Goal: Task Accomplishment & Management: Complete application form

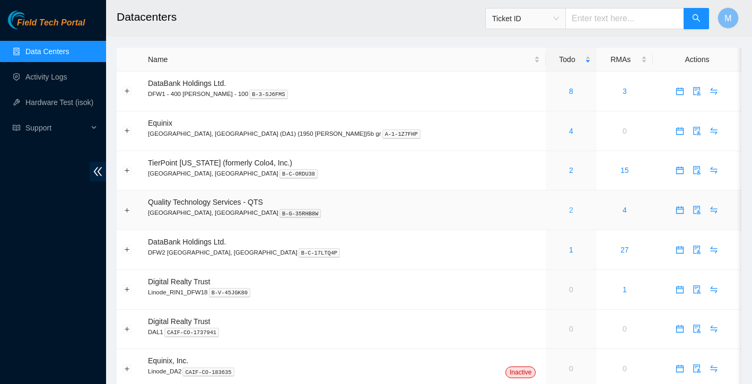
click at [569, 210] on link "2" at bounding box center [571, 210] width 4 height 8
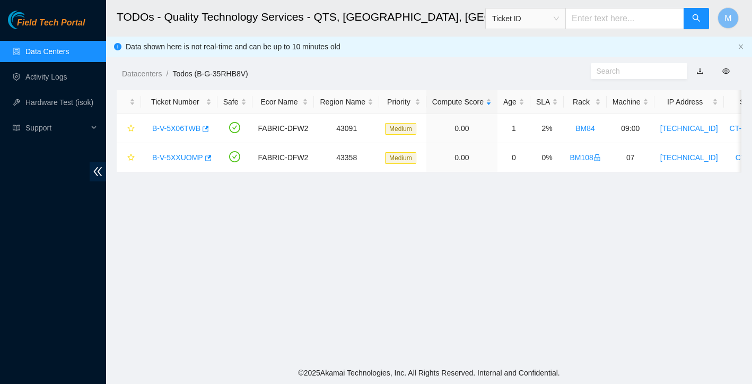
click at [365, 264] on main "TODOs - Quality Technology Services - QTS, Irving, TX Ticket ID M Data shown he…" at bounding box center [429, 181] width 646 height 362
click at [69, 51] on link "Data Centers" at bounding box center [47, 51] width 44 height 8
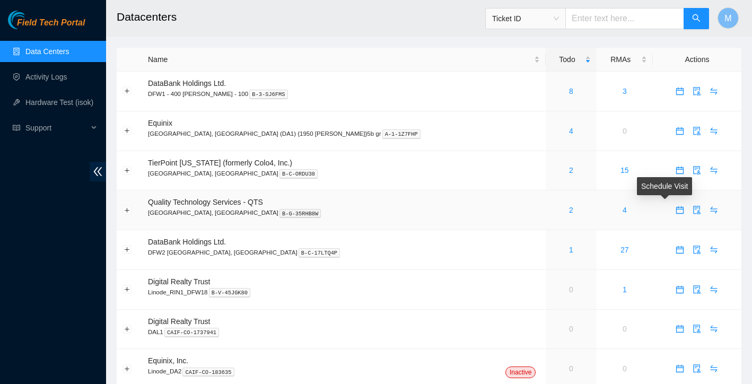
click at [677, 209] on icon "calendar" at bounding box center [680, 209] width 7 height 7
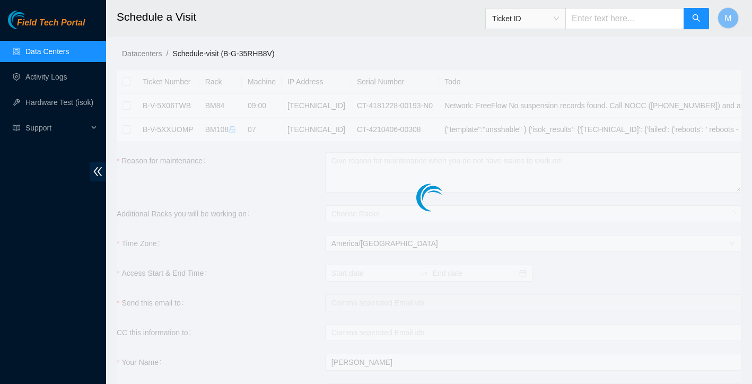
checkbox input "true"
type input "2025-10-08 06:05"
type input "2025-10-09 06:04"
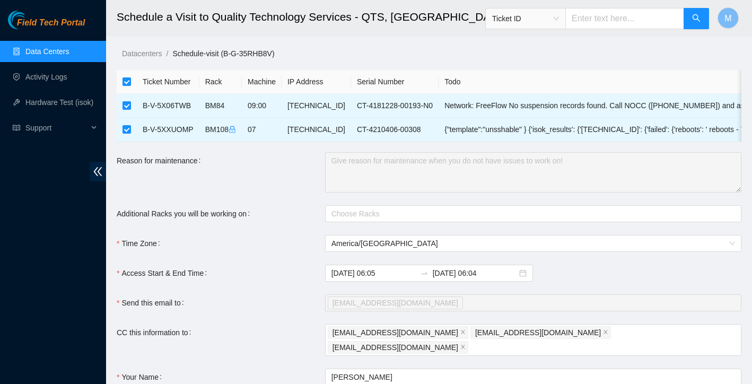
click at [126, 77] on input "checkbox" at bounding box center [127, 81] width 8 height 8
checkbox input "false"
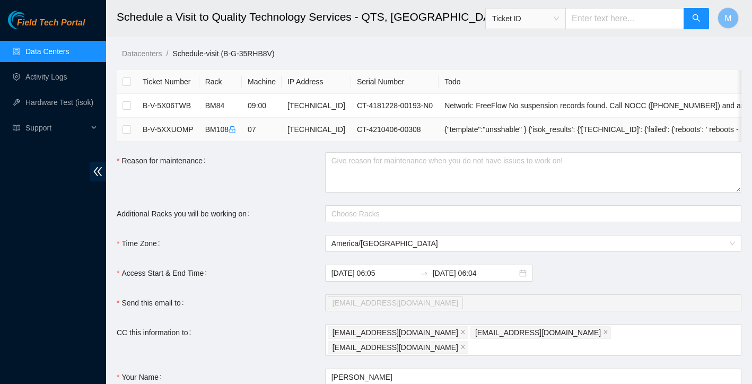
click at [127, 123] on td at bounding box center [127, 130] width 20 height 24
click at [126, 131] on input "checkbox" at bounding box center [127, 129] width 8 height 8
checkbox input "true"
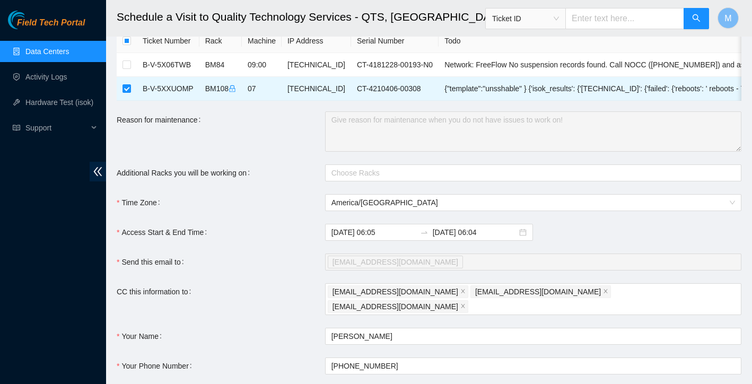
scroll to position [42, 0]
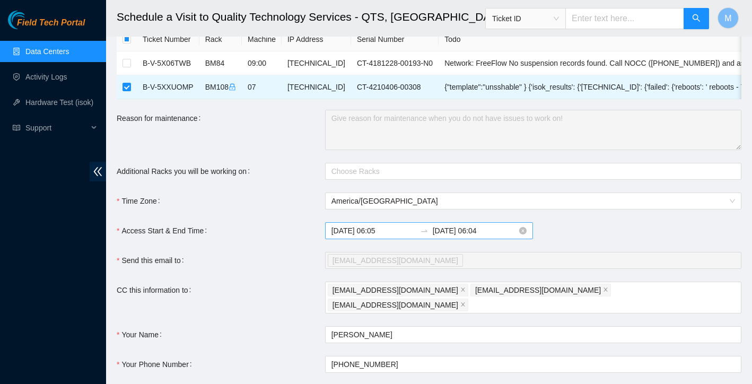
click at [468, 229] on input "2025-10-09 06:04" at bounding box center [475, 231] width 84 height 12
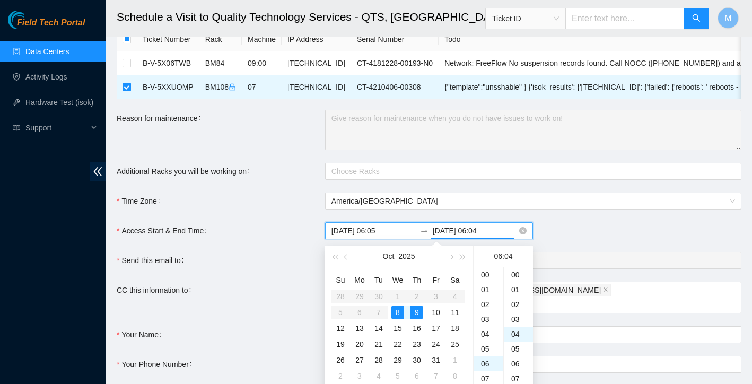
scroll to position [59, 0]
click at [397, 313] on div "8" at bounding box center [398, 312] width 13 height 13
click at [489, 278] on div "23" at bounding box center [489, 276] width 30 height 15
type input "2025-10-08 23:04"
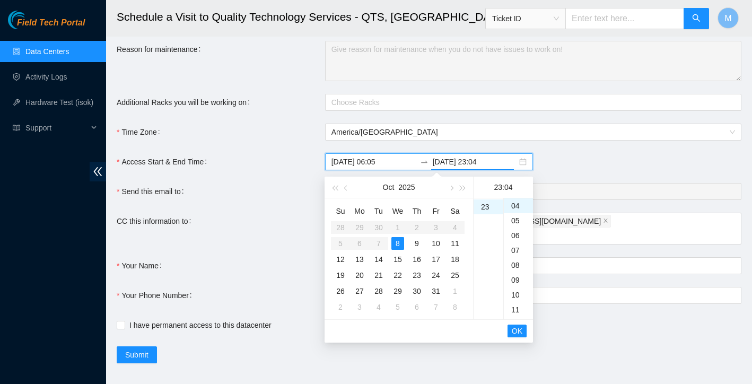
scroll to position [111, 0]
click at [522, 331] on span "OK" at bounding box center [517, 332] width 11 height 12
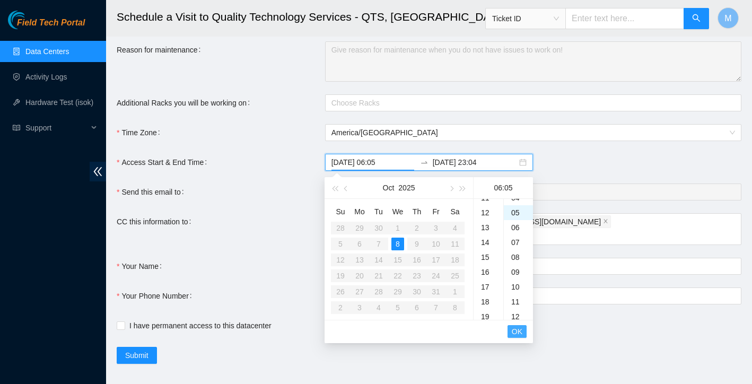
scroll to position [74, 0]
click at [522, 331] on span "OK" at bounding box center [517, 332] width 11 height 12
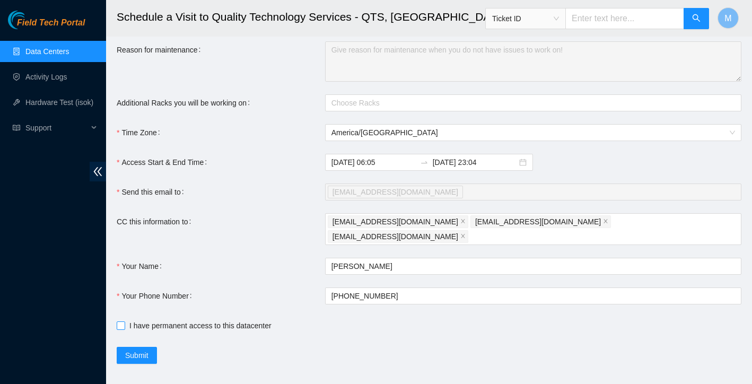
click at [120, 322] on input "I have permanent access to this datacenter" at bounding box center [120, 325] width 7 height 7
checkbox input "true"
click at [134, 350] on span "Submit" at bounding box center [136, 356] width 23 height 12
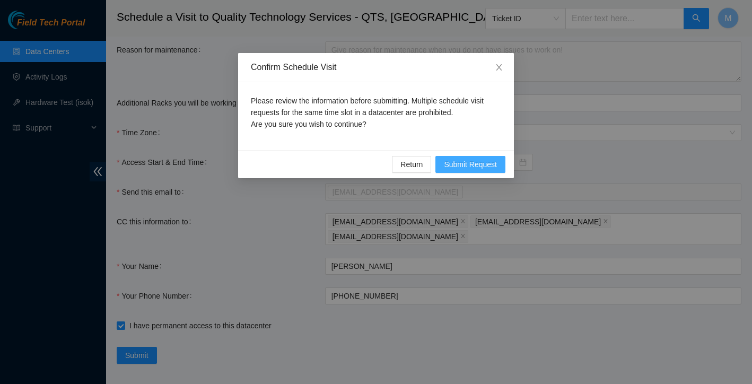
click at [465, 167] on span "Submit Request" at bounding box center [470, 165] width 53 height 12
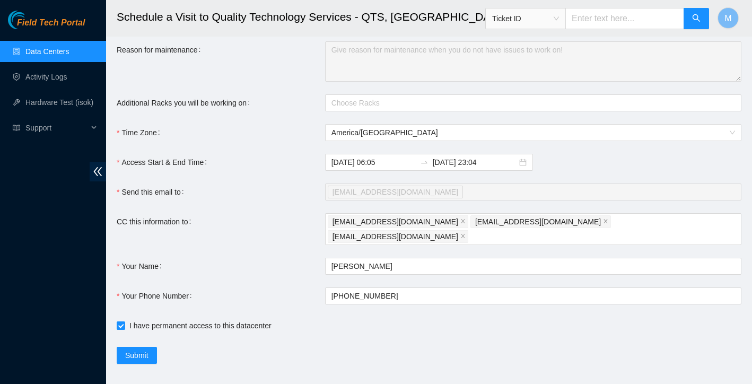
type input "2025-10-08 06:06"
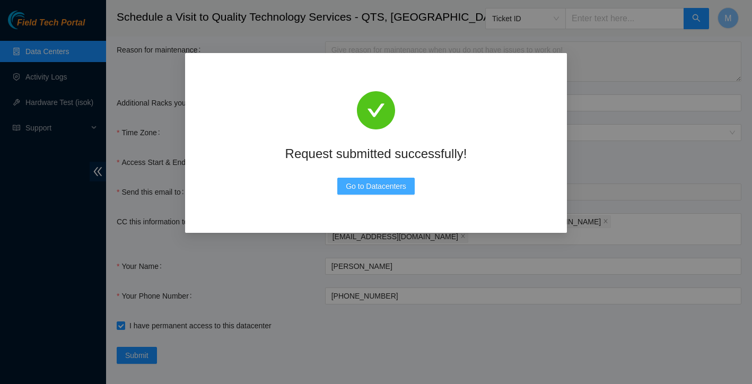
click at [395, 181] on span "Go to Datacenters" at bounding box center [376, 186] width 60 height 12
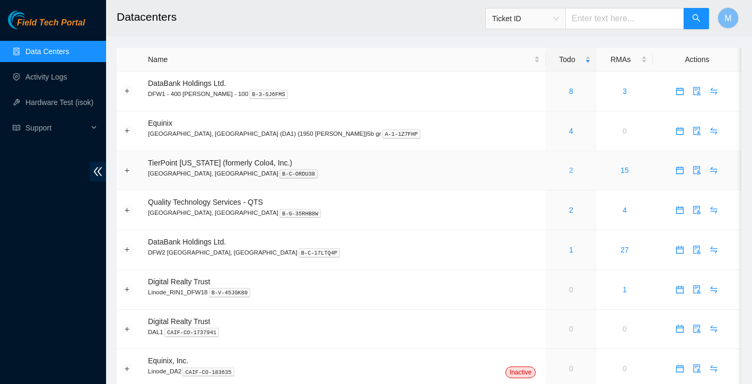
click at [569, 172] on link "2" at bounding box center [571, 170] width 4 height 8
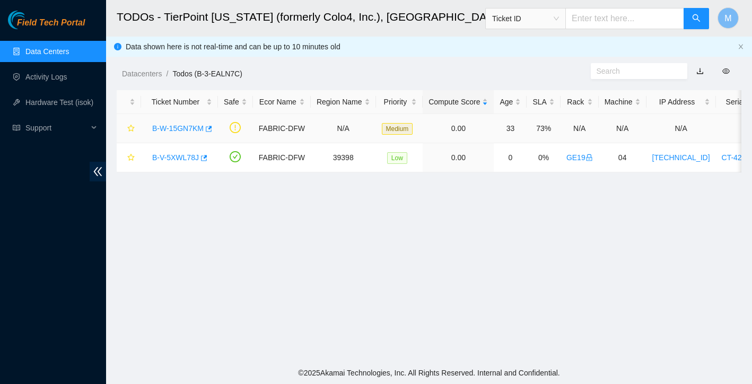
click at [184, 128] on link "B-W-15GN7KM" at bounding box center [177, 128] width 51 height 8
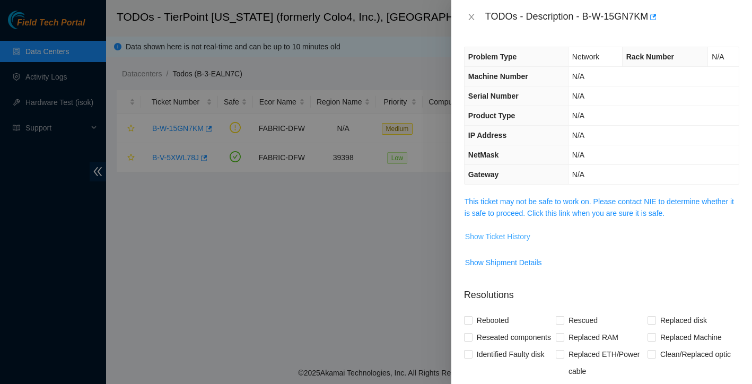
click at [527, 236] on span "Show Ticket History" at bounding box center [497, 237] width 65 height 12
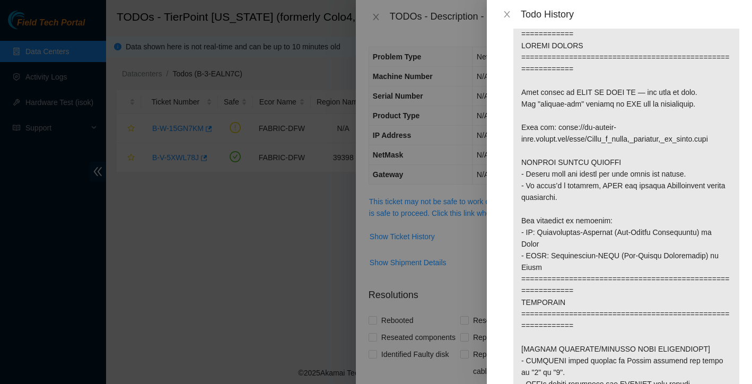
scroll to position [49, 0]
click at [504, 13] on icon "close" at bounding box center [507, 14] width 8 height 8
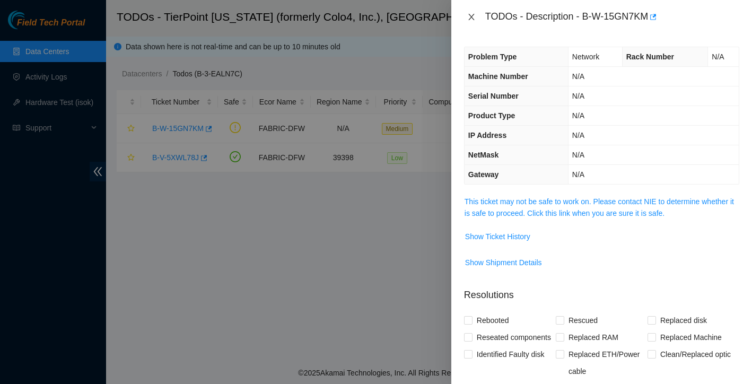
click at [472, 18] on icon "close" at bounding box center [472, 17] width 6 height 6
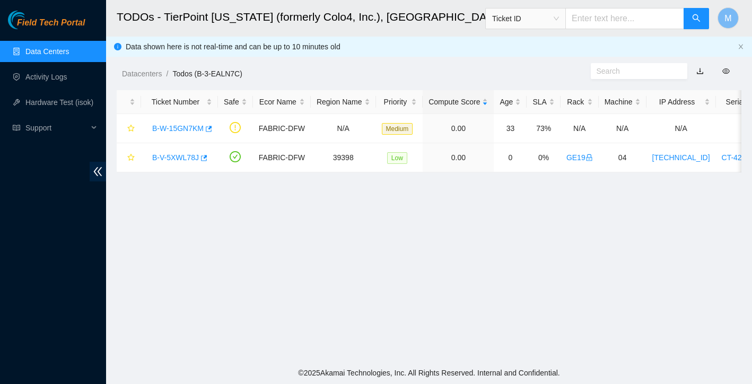
click at [62, 49] on link "Data Centers" at bounding box center [47, 51] width 44 height 8
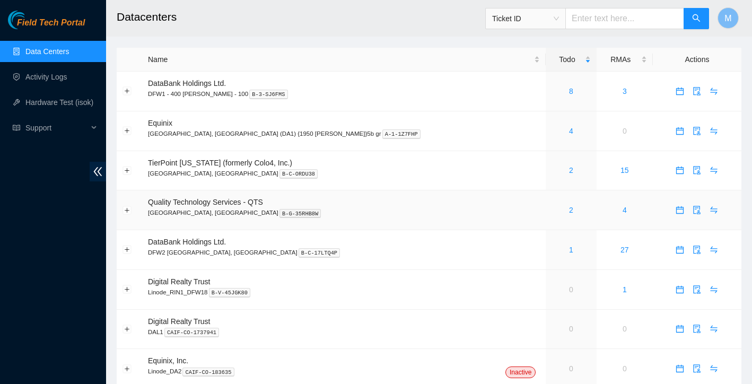
click at [552, 211] on div "2" at bounding box center [571, 210] width 39 height 12
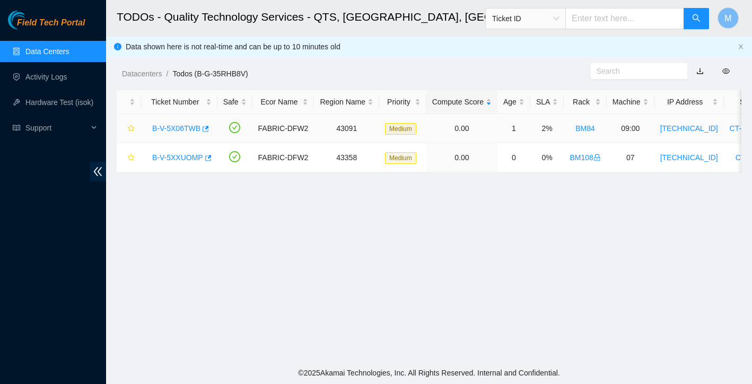
click at [192, 126] on link "B-V-5X06TWB" at bounding box center [176, 128] width 48 height 8
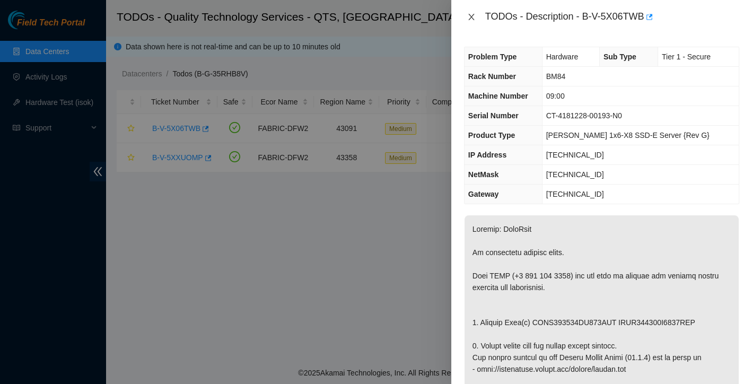
click at [472, 12] on button "Close" at bounding box center [471, 17] width 15 height 10
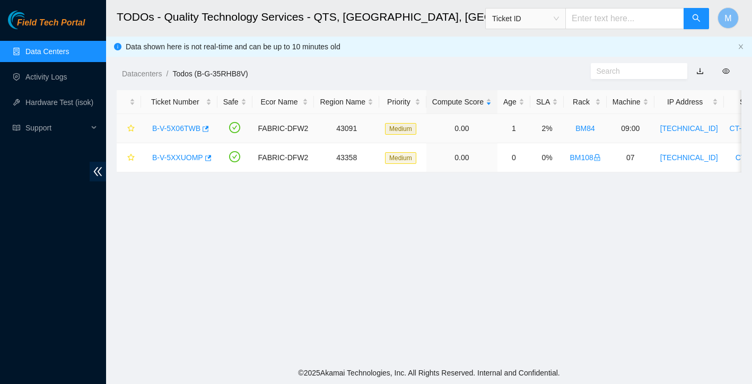
click at [183, 126] on link "B-V-5X06TWB" at bounding box center [176, 128] width 48 height 8
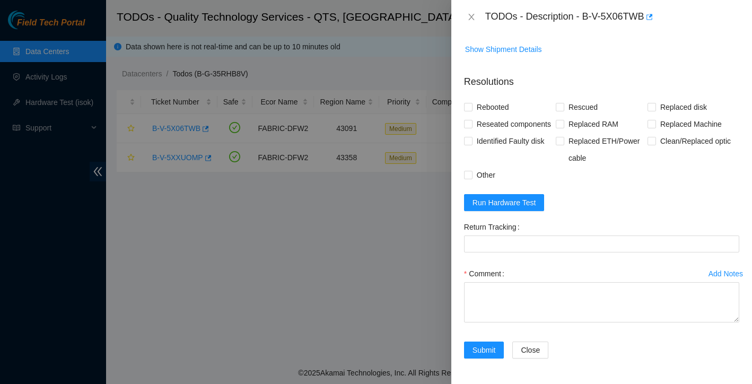
scroll to position [775, 0]
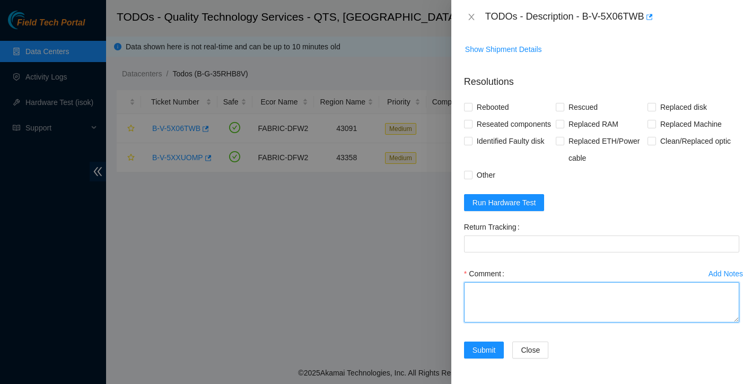
click at [499, 285] on textarea "Comment" at bounding box center [601, 302] width 275 height 40
paste textarea "Ticket: New SN: Bad SN:"
click at [509, 296] on textarea "Ticket: New SN: Bad SN:" at bounding box center [601, 302] width 275 height 40
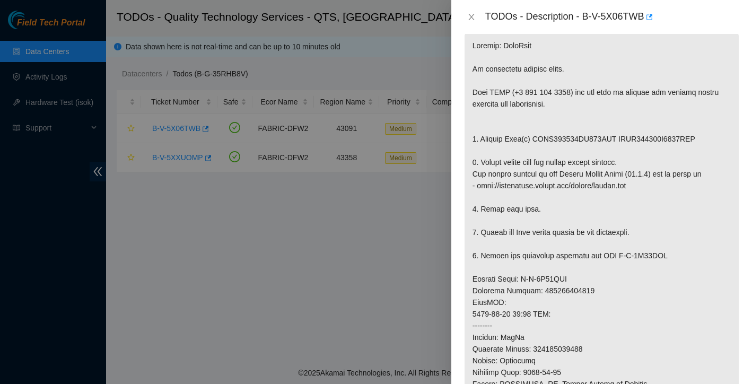
scroll to position [159, 0]
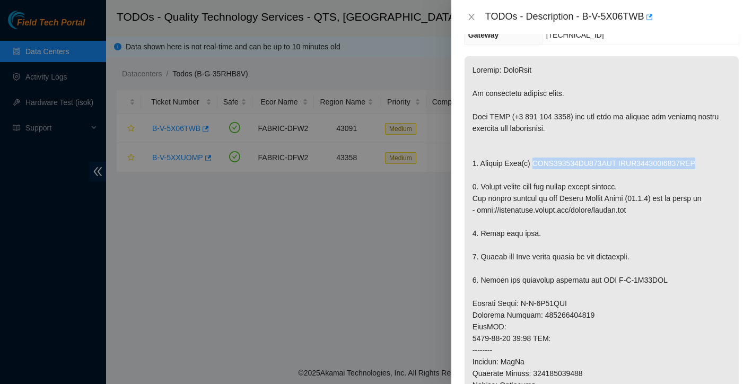
drag, startPoint x: 538, startPoint y: 163, endPoint x: 730, endPoint y: 158, distance: 192.7
click at [731, 158] on p at bounding box center [602, 326] width 274 height 541
copy p "BTYF834208LS480BGN BTYF834207L7480BGN"
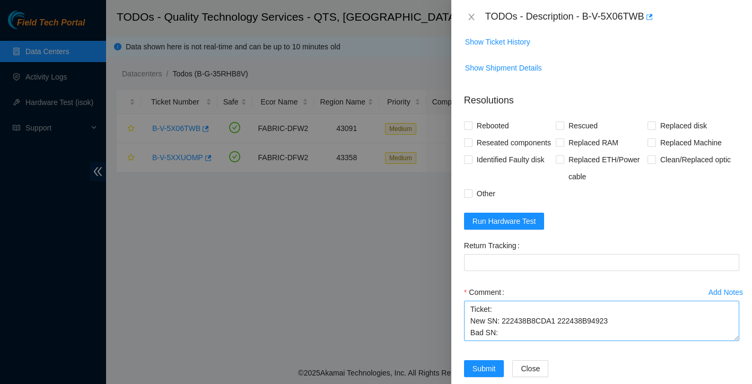
scroll to position [12, 0]
click at [524, 338] on textarea "Ticket: New SN: 222438B8CDA1 222438B94923 Bad SN:" at bounding box center [601, 321] width 275 height 40
paste textarea "BTYF834208LS480BGN BTYF834207L7480BGN"
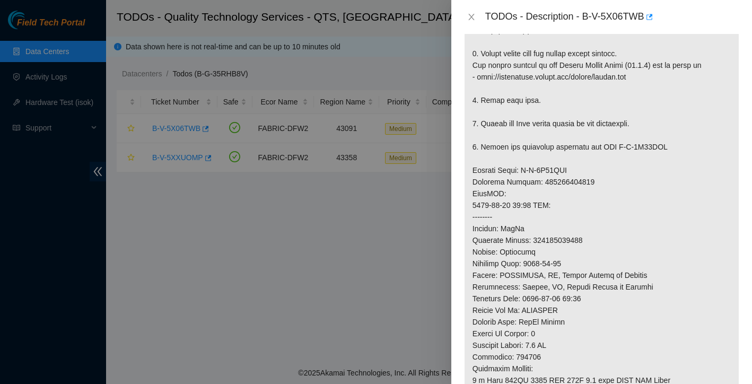
scroll to position [283, 0]
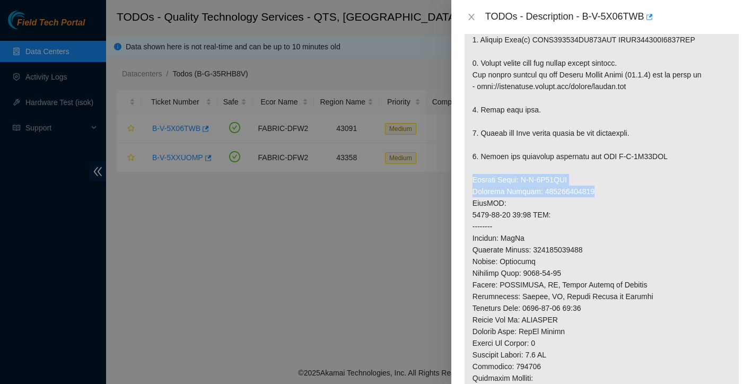
drag, startPoint x: 474, startPoint y: 181, endPoint x: 602, endPoint y: 186, distance: 128.5
click at [602, 186] on p at bounding box center [602, 203] width 274 height 541
copy p "Service Order: B-V-5X42BBL Tracking Numbers: 463470062582"
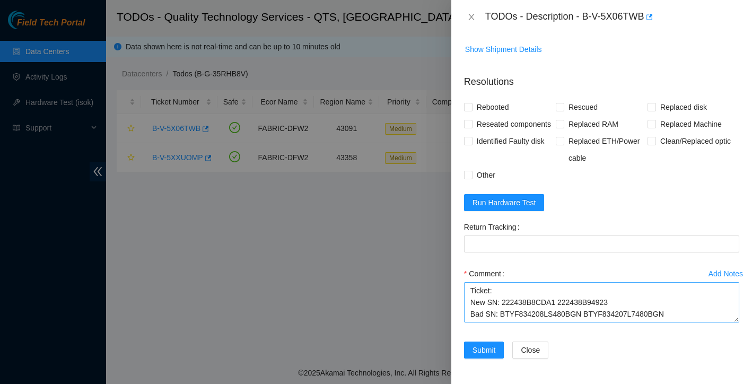
scroll to position [775, 0]
click at [685, 299] on textarea "Ticket: New SN: 222438B8CDA1 222438B94923 Bad SN: BTYF834208LS480BGN BTYF834207…" at bounding box center [601, 302] width 275 height 40
paste textarea "Service Order: B-V-5X42BBL Tracking Numbers: 463470062582"
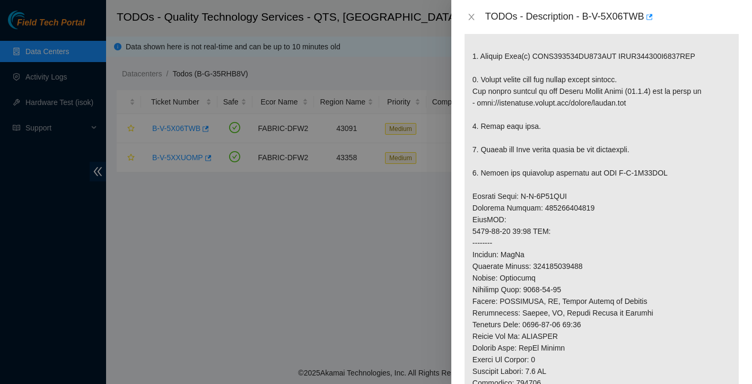
scroll to position [500, 0]
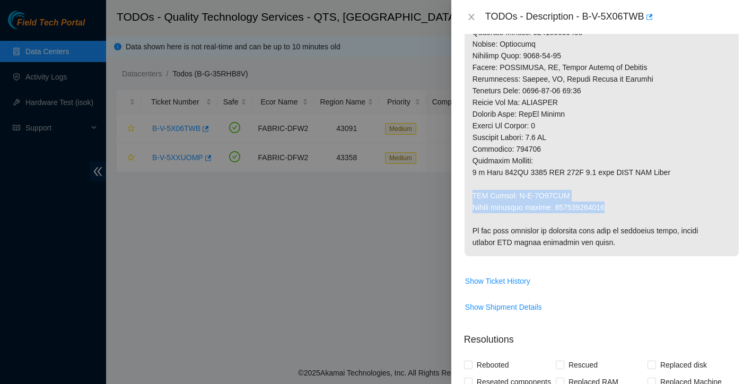
drag, startPoint x: 473, startPoint y: 195, endPoint x: 628, endPoint y: 204, distance: 155.2
copy p "RMA Return: B-V-5X42BBU Return tracking number: 463470062593"
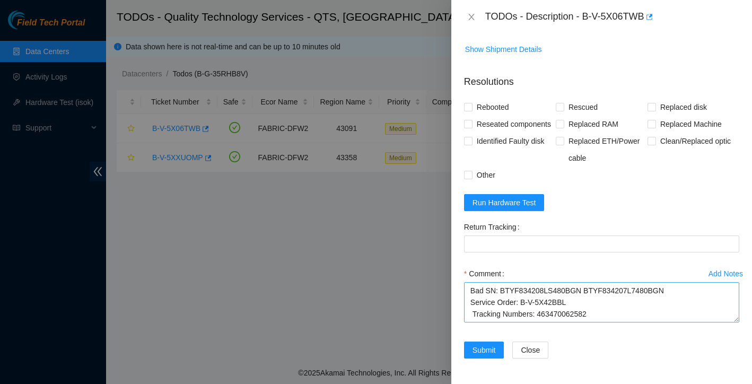
scroll to position [775, 0]
click at [604, 293] on textarea "Ticket: New SN: 222438B8CDA1 222438B94923 Bad SN: BTYF834208LS480BGN BTYF834207…" at bounding box center [601, 302] width 275 height 40
paste textarea "RMA Return: B-V-5X42BBU Return tracking number: 463470062593"
drag, startPoint x: 557, startPoint y: 307, endPoint x: 628, endPoint y: 306, distance: 70.6
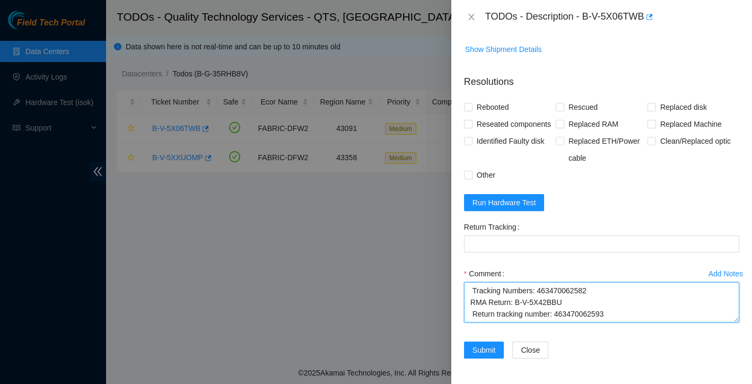
click at [628, 306] on textarea "Ticket: New SN: 222438B8CDA1 222438B94923 Bad SN: BTYF834208LS480BGN BTYF834207…" at bounding box center [601, 302] width 275 height 40
type textarea "Ticket: New SN: 222438B8CDA1 222438B94923 Bad SN: BTYF834208LS480BGN BTYF834207…"
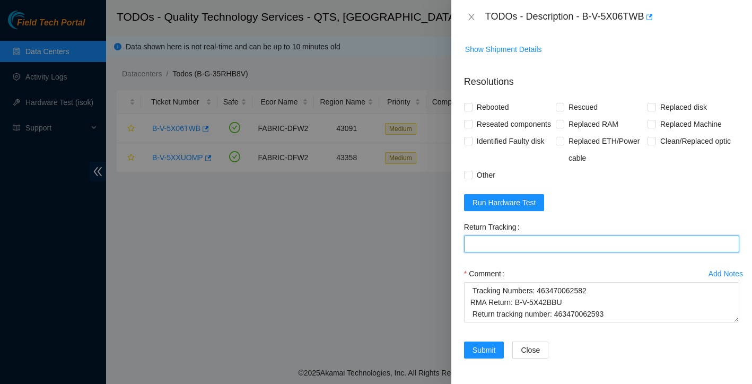
click at [547, 247] on Tracking "Return Tracking" at bounding box center [601, 244] width 275 height 17
paste Tracking "463470062593"
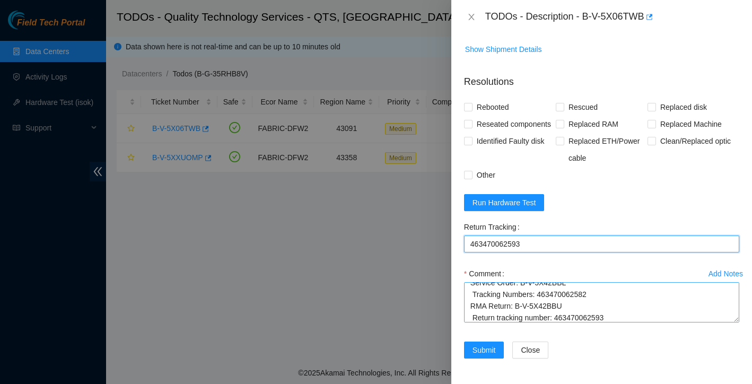
type Tracking "463470062593"
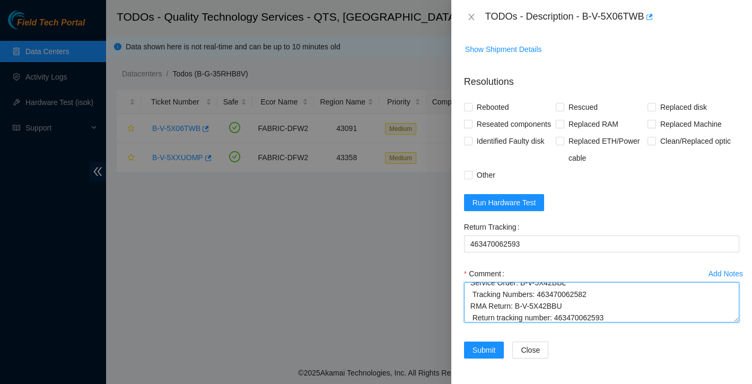
click at [473, 295] on textarea "Ticket: New SN: 222438B8CDA1 222438B94923 Bad SN: BTYF834208LS480BGN BTYF834207…" at bounding box center [601, 302] width 275 height 40
click at [472, 318] on textarea "Ticket: New SN: 222438B8CDA1 222438B94923 Bad SN: BTYF834208LS480BGN BTYF834207…" at bounding box center [601, 302] width 275 height 40
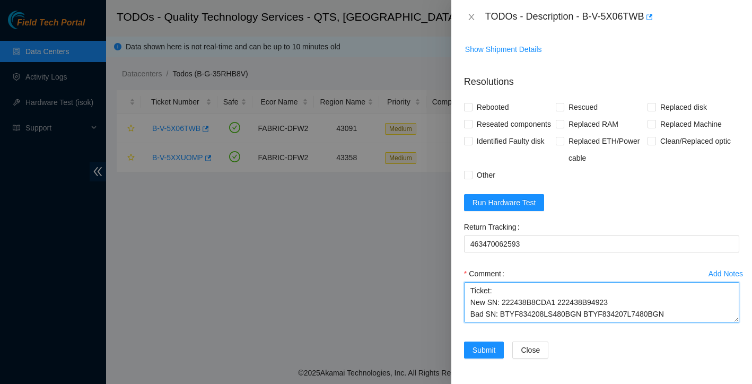
scroll to position [0, 0]
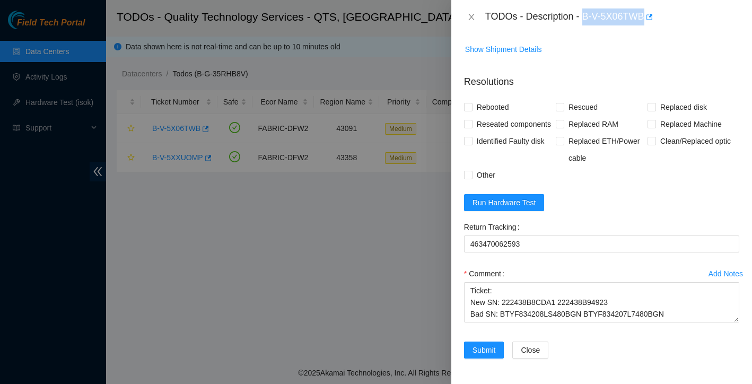
drag, startPoint x: 587, startPoint y: 15, endPoint x: 648, endPoint y: 11, distance: 61.7
click at [648, 11] on div "TODOs - Description - B-V-5X06TWB" at bounding box center [613, 16] width 254 height 17
copy div "B-V-5X06TWB"
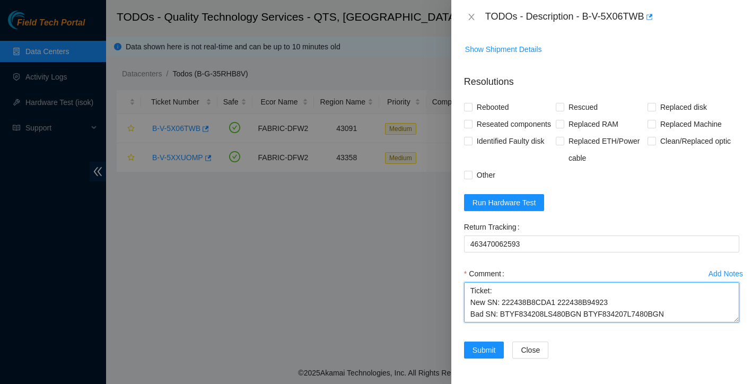
click at [508, 291] on textarea "Ticket: New SN: 222438B8CDA1 222438B94923 Bad SN: BTYF834208LS480BGN BTYF834207…" at bounding box center [601, 302] width 275 height 40
paste textarea "B-V-5X06TWB"
drag, startPoint x: 472, startPoint y: 292, endPoint x: 587, endPoint y: 353, distance: 130.1
click at [587, 353] on form "Resolutions Rebooted Rescued Replaced disk Reseated components Replaced RAM Rep…" at bounding box center [601, 218] width 275 height 305
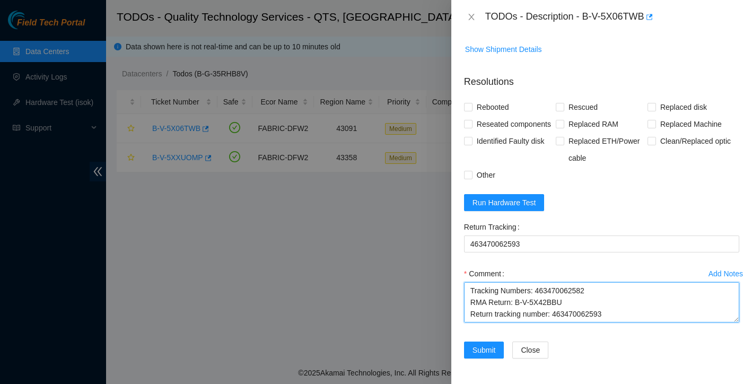
type textarea "Ticket:B-V-5X06TWB New SN: 222438B8CDA1 222438B94923 Bad SN: BTYF834208LS480BGN…"
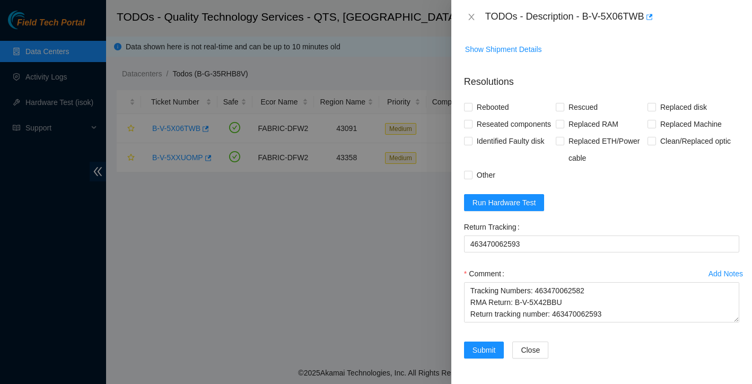
click at [568, 220] on div "Return Tracking" at bounding box center [601, 227] width 275 height 17
click at [467, 103] on input "Rebooted" at bounding box center [467, 106] width 7 height 7
checkbox input "true"
click at [559, 103] on input "Rescued" at bounding box center [559, 106] width 7 height 7
checkbox input "true"
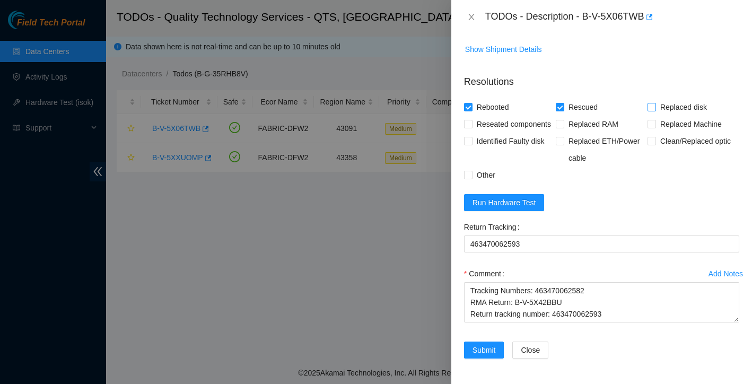
click at [656, 99] on span "Replaced disk" at bounding box center [683, 107] width 55 height 17
click at [655, 103] on input "Replaced disk" at bounding box center [651, 106] width 7 height 7
checkbox input "true"
click at [474, 116] on span "Reseated components" at bounding box center [514, 124] width 83 height 17
click at [472, 120] on input "Reseated components" at bounding box center [467, 123] width 7 height 7
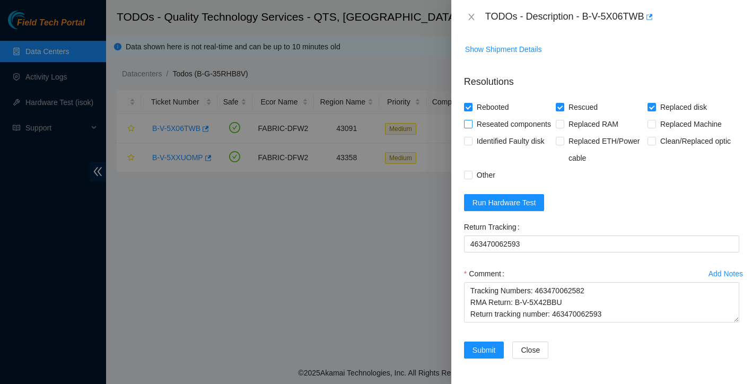
checkbox input "true"
click at [472, 177] on span at bounding box center [468, 175] width 8 height 8
click at [472, 177] on input "Other" at bounding box center [467, 174] width 7 height 7
checkbox input "true"
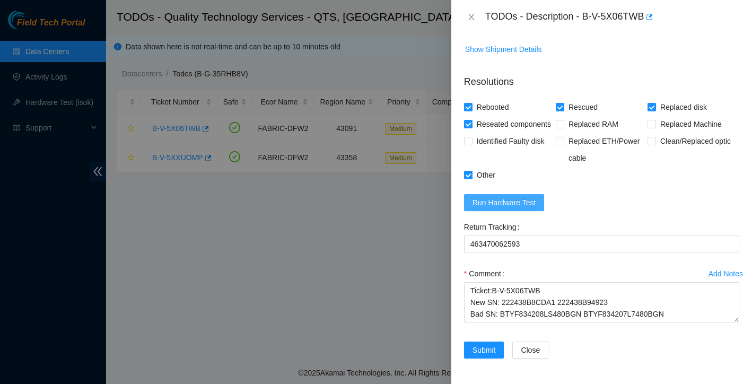
click at [528, 199] on span "Run Hardware Test" at bounding box center [505, 203] width 64 height 12
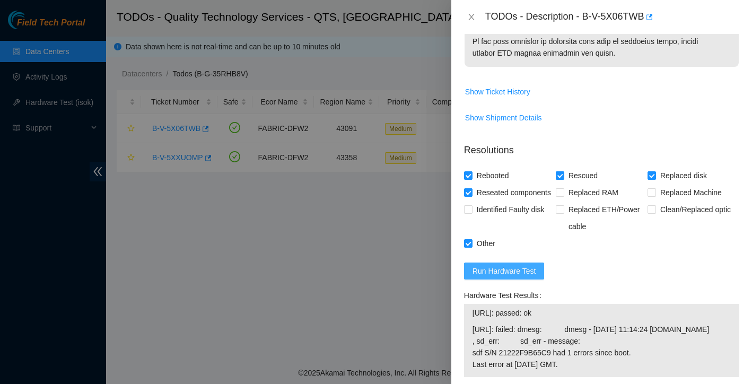
scroll to position [867, 0]
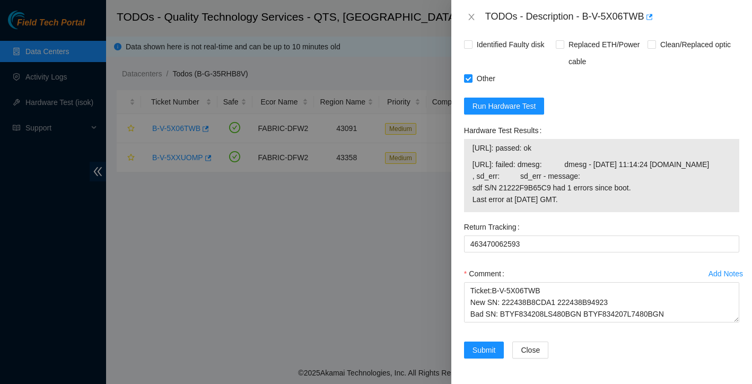
click at [472, 153] on td "23.198.12.20: passed: ok" at bounding box center [601, 150] width 259 height 16
drag, startPoint x: 472, startPoint y: 153, endPoint x: 578, endPoint y: 159, distance: 106.3
click at [578, 154] on span "23.198.12.20: passed: ok" at bounding box center [602, 148] width 258 height 12
copy span "23.198.12.20: passed: ok"
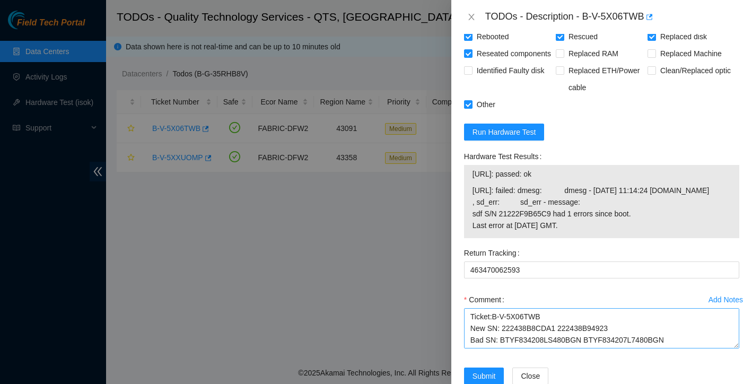
scroll to position [812, 0]
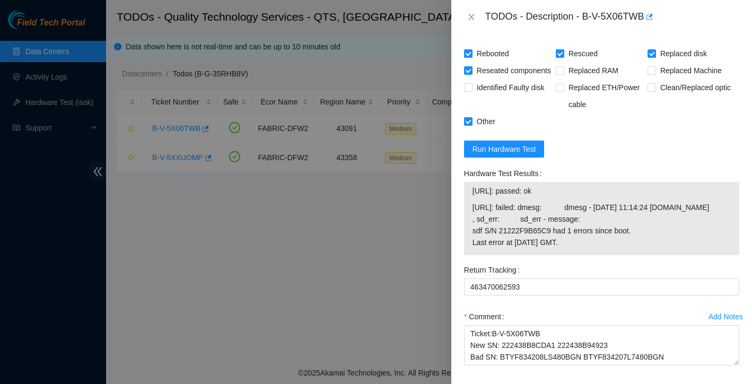
copy span "23.198.12.20: passed: ok"
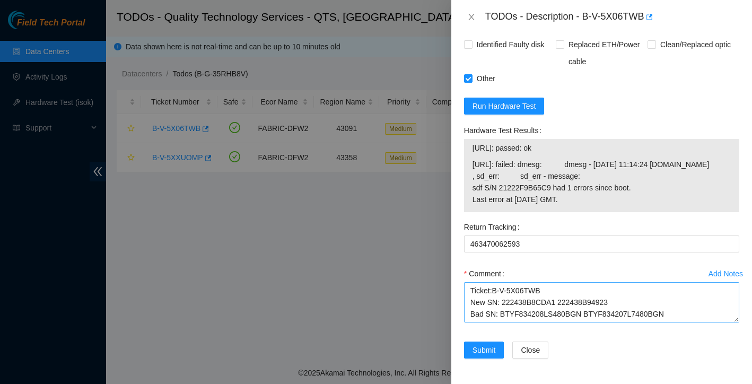
scroll to position [884, 0]
click at [472, 291] on textarea "Ticket:B-V-5X06TWB New SN: 222438B8CDA1 222438B94923 Bad SN: BTYF834208LS480BGN…" at bounding box center [601, 302] width 275 height 40
click at [473, 291] on textarea "Ticket:B-V-5X06TWB New SN: 222438B8CDA1 222438B94923 Bad SN: BTYF834208LS480BGN…" at bounding box center [601, 302] width 275 height 40
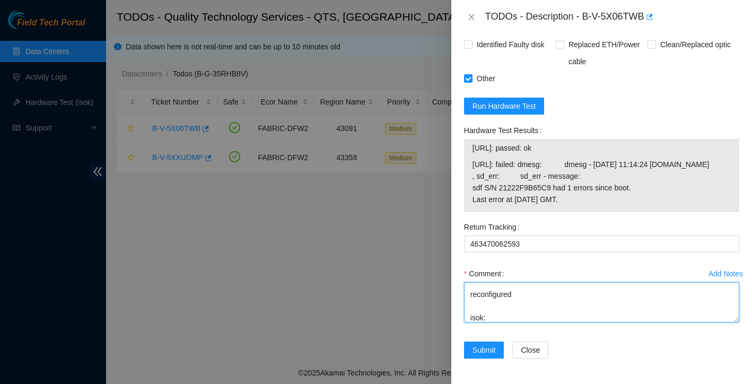
scroll to position [68, 0]
paste textarea "23.198.12.20: passed: ok"
type textarea "replaced disks rescued reconfigured isok: 23.198.12.20: passed: ok Ticket:B-V-5…"
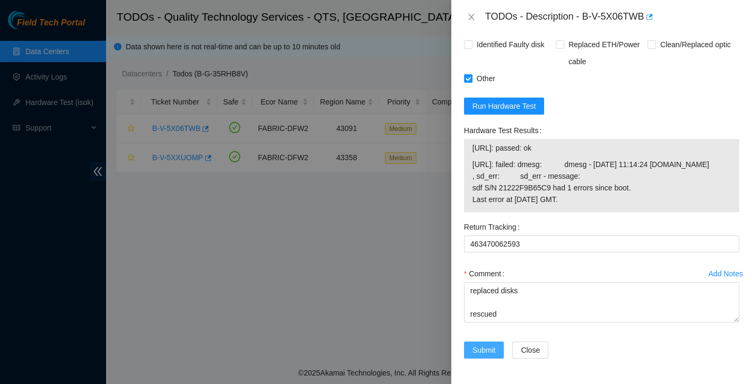
click at [490, 348] on span "Submit" at bounding box center [484, 350] width 23 height 12
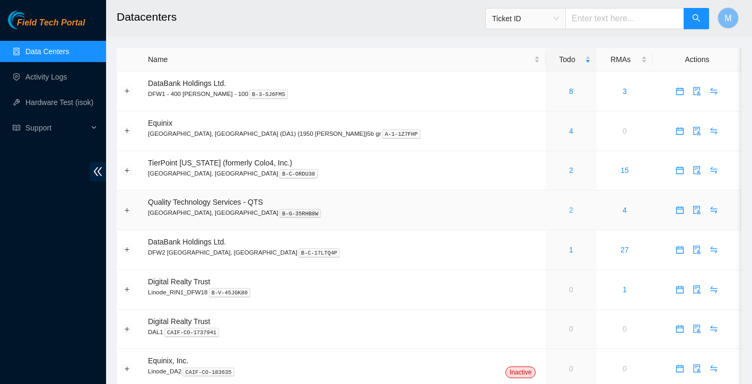
click at [569, 212] on link "2" at bounding box center [571, 210] width 4 height 8
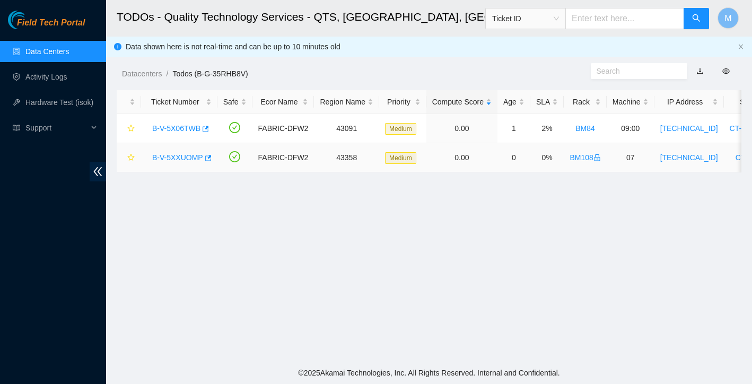
click at [174, 157] on link "B-V-5XXUOMP" at bounding box center [177, 157] width 51 height 8
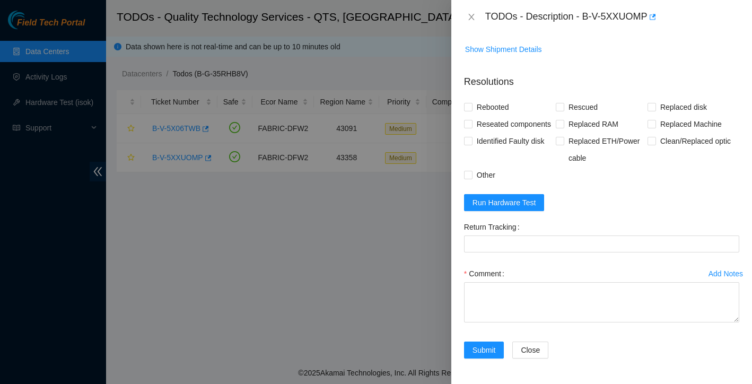
scroll to position [527, 0]
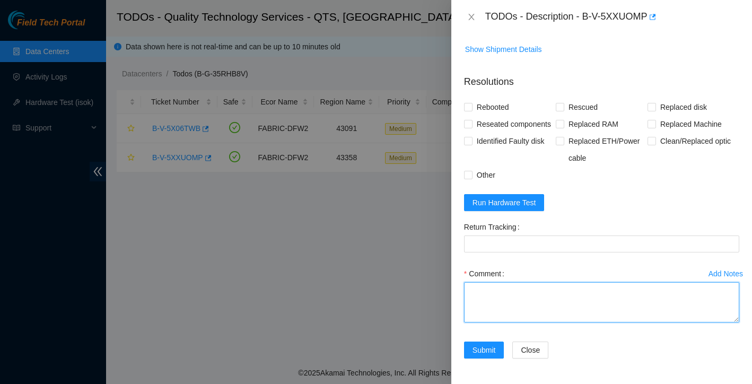
click at [499, 299] on textarea "Comment" at bounding box center [601, 302] width 275 height 40
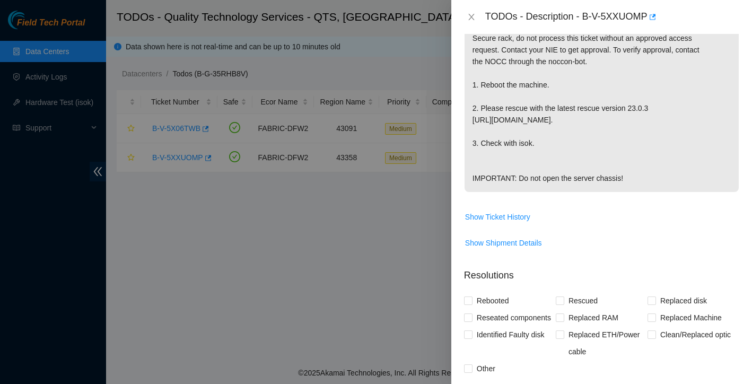
scroll to position [369, 0]
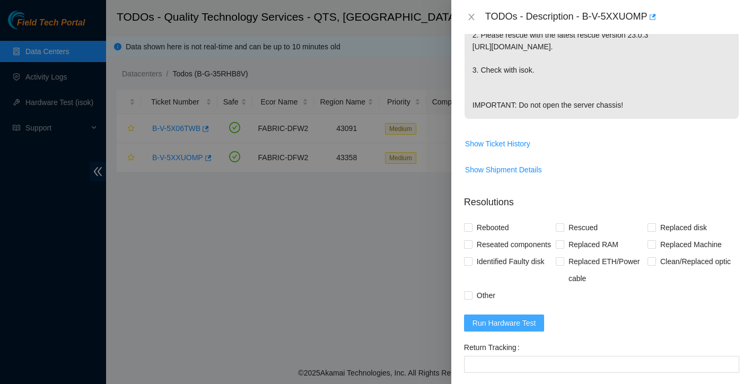
type textarea "rebooted rescued reconfigured isok:"
click at [515, 329] on span "Run Hardware Test" at bounding box center [505, 323] width 64 height 12
click at [468, 231] on input "Rebooted" at bounding box center [467, 226] width 7 height 7
checkbox input "true"
click at [562, 231] on input "Rescued" at bounding box center [559, 226] width 7 height 7
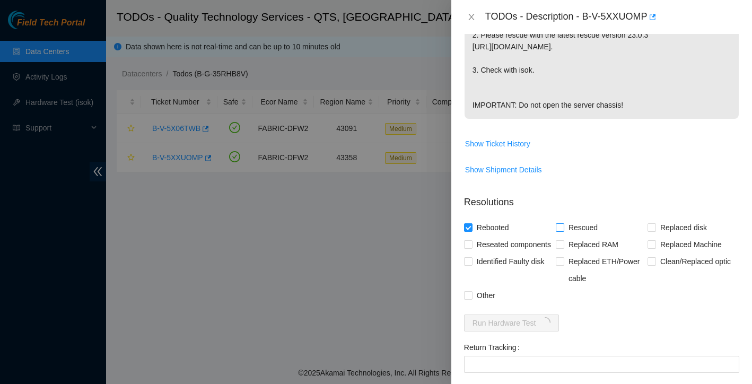
checkbox input "true"
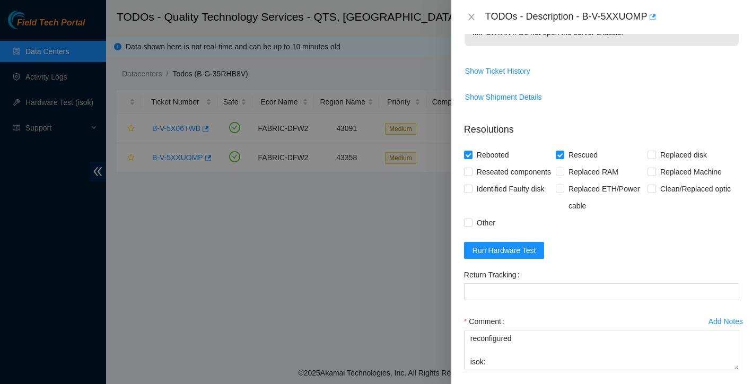
scroll to position [441, 0]
click at [523, 257] on span "Run Hardware Test" at bounding box center [505, 252] width 64 height 12
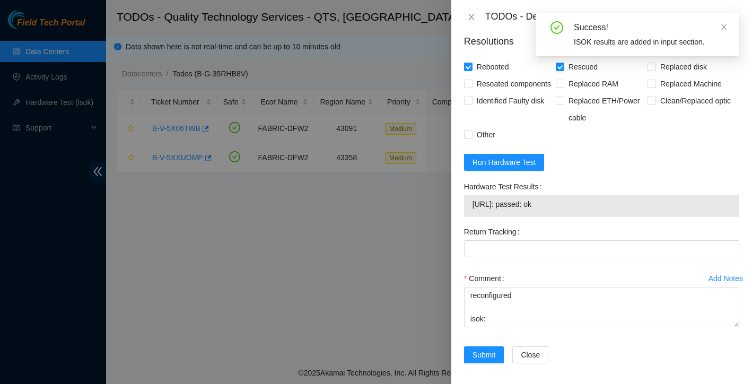
scroll to position [513, 0]
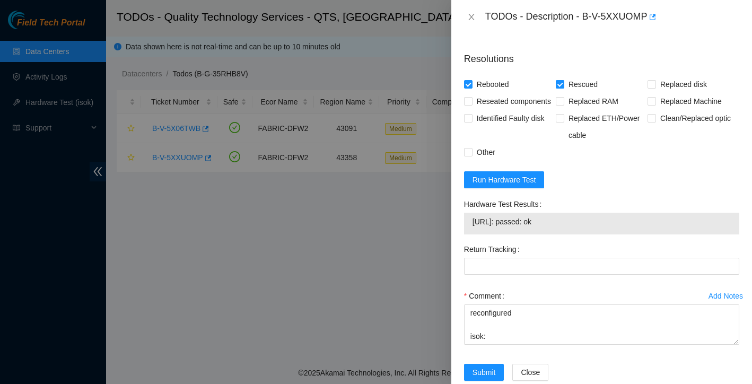
drag, startPoint x: 472, startPoint y: 261, endPoint x: 568, endPoint y: 261, distance: 95.5
click at [568, 228] on span "23.198.13.74: passed: ok" at bounding box center [602, 222] width 258 height 12
copy span "23.198.13.74: passed: ok"
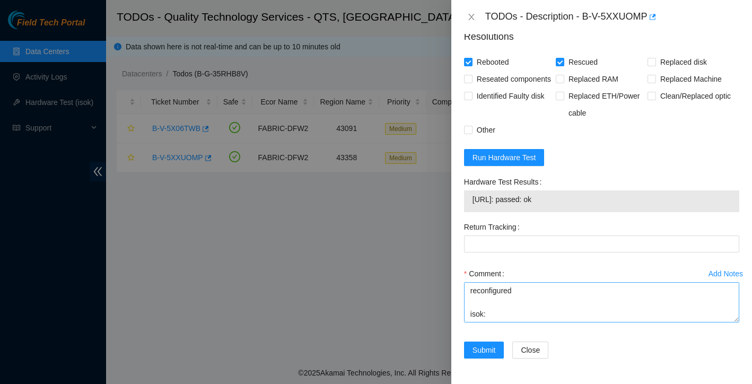
scroll to position [575, 0]
click at [500, 301] on textarea "rebooted rescued reconfigured isok:" at bounding box center [601, 302] width 275 height 40
paste textarea "23.198.13.74: passed: ok"
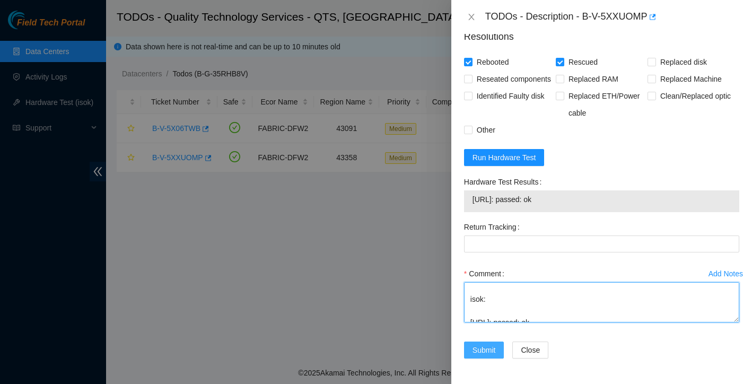
type textarea "rebooted rescued reconfigured isok: 23.198.13.74: passed: ok"
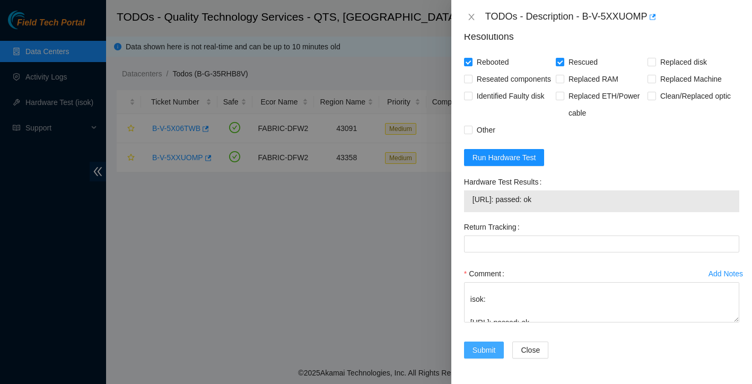
click at [485, 356] on span "Submit" at bounding box center [484, 350] width 23 height 12
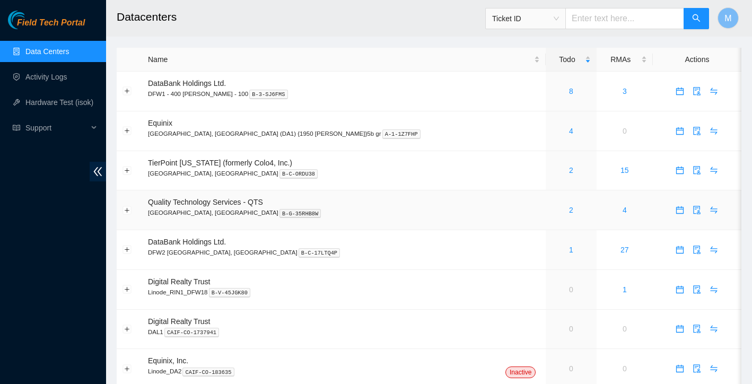
click at [552, 209] on div "2" at bounding box center [571, 210] width 39 height 12
click at [197, 3] on h2 "Datacenters" at bounding box center [373, 17] width 512 height 34
